Goal: Task Accomplishment & Management: Use online tool/utility

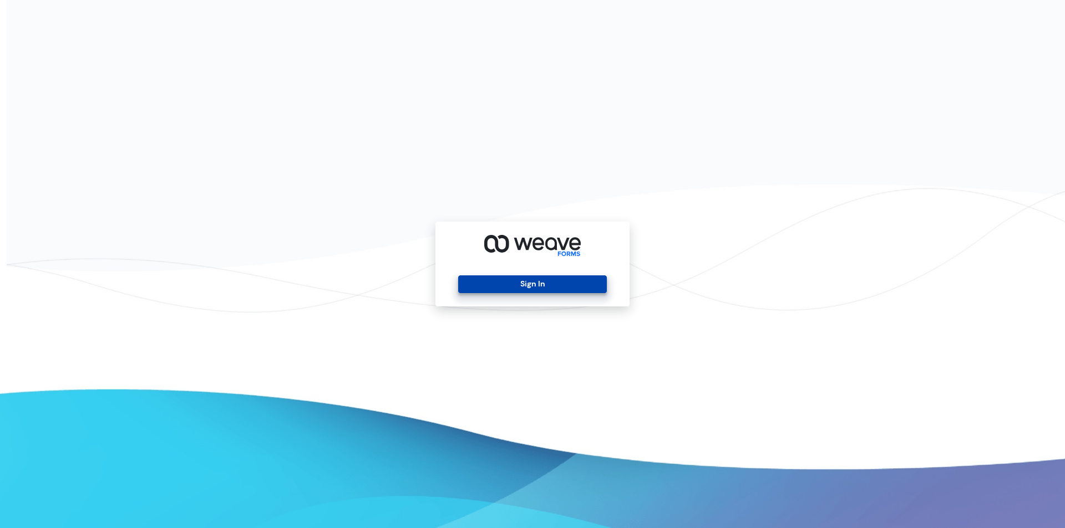
click at [495, 282] on button "Sign In" at bounding box center [532, 285] width 148 height 18
